Goal: Communication & Community: Answer question/provide support

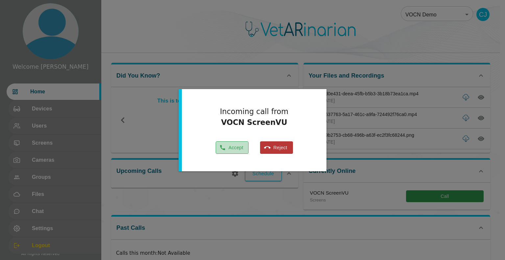
click at [234, 150] on button "Accept" at bounding box center [232, 148] width 33 height 13
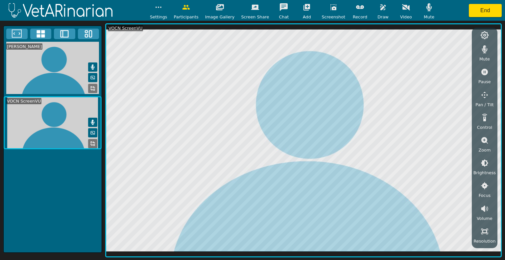
click at [55, 209] on div "[PERSON_NAME] VOCN ScreenVU" at bounding box center [52, 139] width 99 height 227
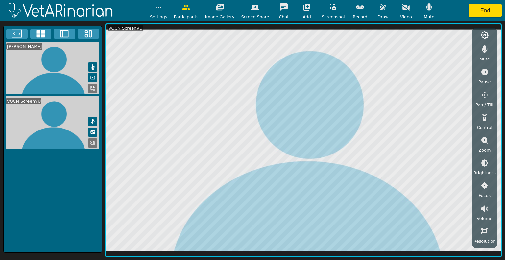
click at [380, 8] on icon "button" at bounding box center [383, 7] width 6 height 6
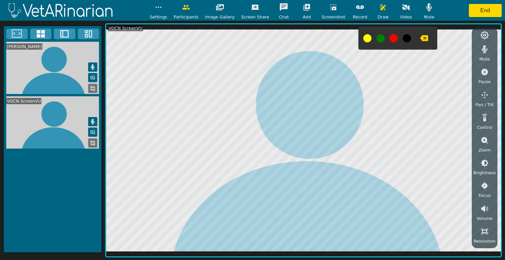
click at [364, 36] on button at bounding box center [368, 38] width 8 height 8
click at [421, 39] on icon "button" at bounding box center [425, 38] width 8 height 8
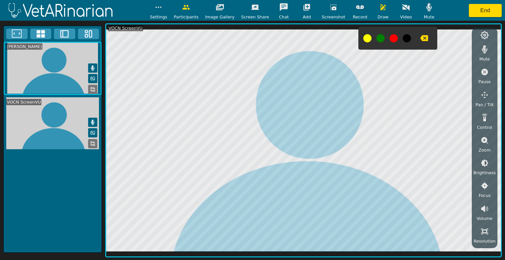
click at [421, 39] on icon "button" at bounding box center [425, 38] width 8 height 6
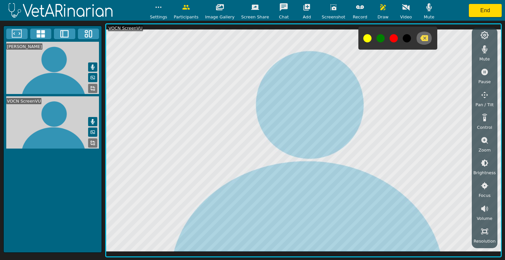
click at [421, 39] on icon "button" at bounding box center [425, 38] width 8 height 6
click at [380, 8] on icon "button" at bounding box center [383, 7] width 6 height 6
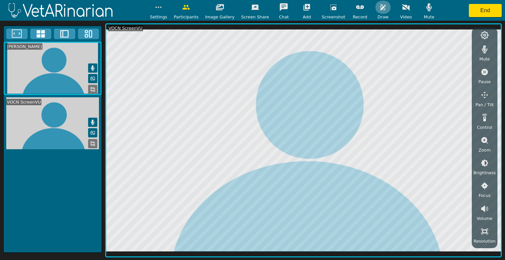
click at [379, 7] on icon "button" at bounding box center [383, 7] width 8 height 8
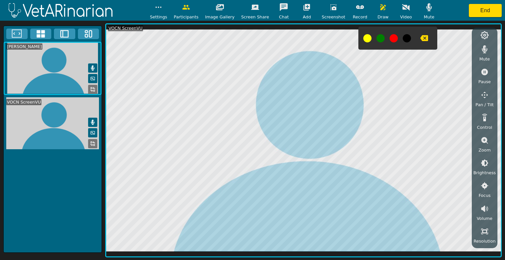
click at [364, 37] on button at bounding box center [368, 38] width 8 height 8
click at [421, 35] on icon "button" at bounding box center [425, 38] width 8 height 8
click at [421, 40] on icon "button" at bounding box center [425, 38] width 8 height 6
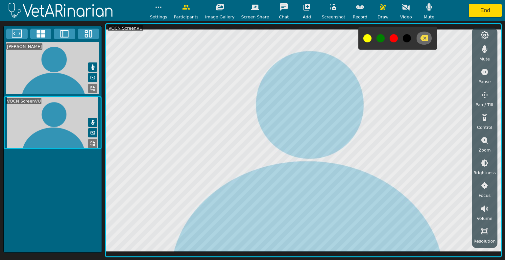
click at [421, 38] on button "button" at bounding box center [424, 38] width 16 height 13
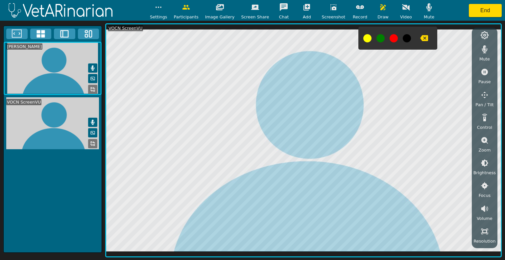
click at [421, 42] on icon "button" at bounding box center [425, 38] width 8 height 8
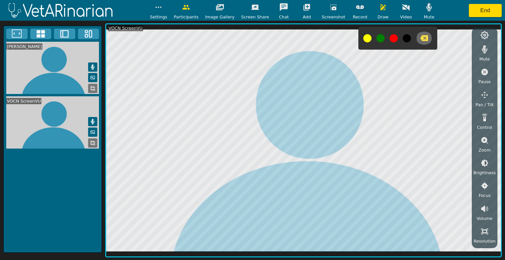
click at [421, 40] on button "button" at bounding box center [424, 38] width 16 height 13
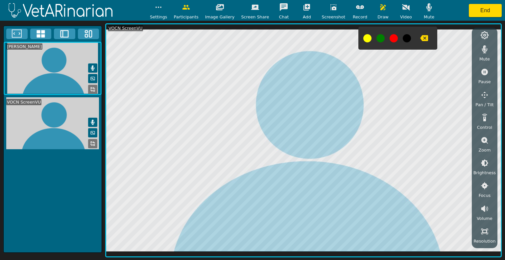
click at [421, 37] on icon "button" at bounding box center [425, 38] width 8 height 6
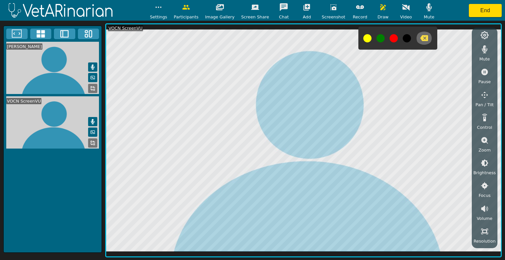
click at [421, 37] on icon "button" at bounding box center [425, 38] width 8 height 8
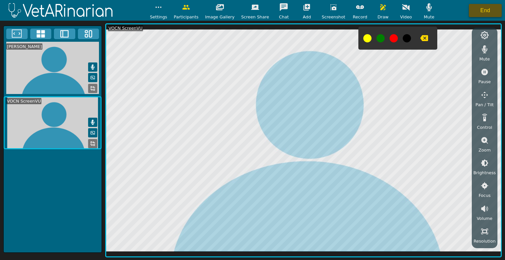
click at [481, 8] on button "End" at bounding box center [485, 10] width 33 height 13
